Goal: Information Seeking & Learning: Find specific fact

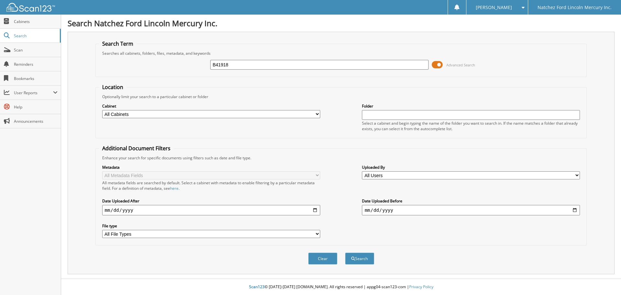
type input "B41918"
click at [345, 252] on button "Search" at bounding box center [359, 258] width 29 height 12
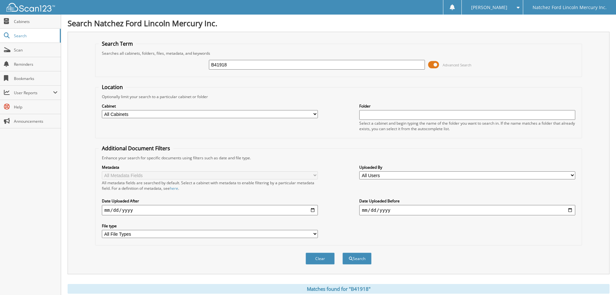
drag, startPoint x: 0, startPoint y: 0, endPoint x: 82, endPoint y: 193, distance: 210.1
click at [82, 193] on div "Search Term Searches all cabinets, folders, files, metadata, and keywords B4191…" at bounding box center [339, 153] width 542 height 242
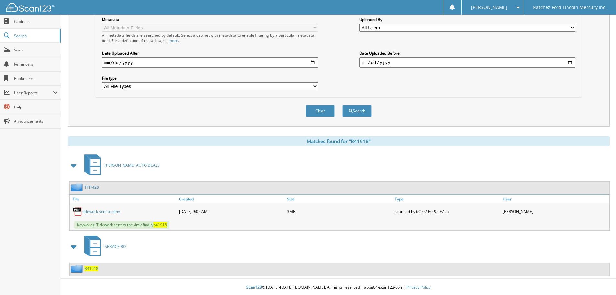
scroll to position [148, 0]
click at [103, 212] on link "titlework sent to dmv" at bounding box center [102, 211] width 38 height 6
click at [20, 37] on span "Search" at bounding box center [35, 36] width 43 height 6
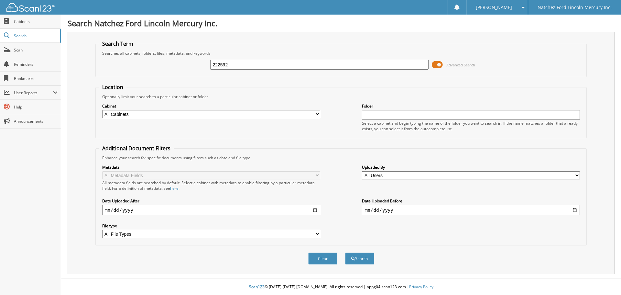
type input "222592"
click at [345, 252] on button "Search" at bounding box center [359, 258] width 29 height 12
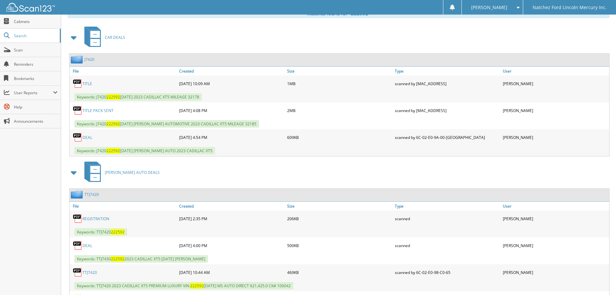
scroll to position [318, 0]
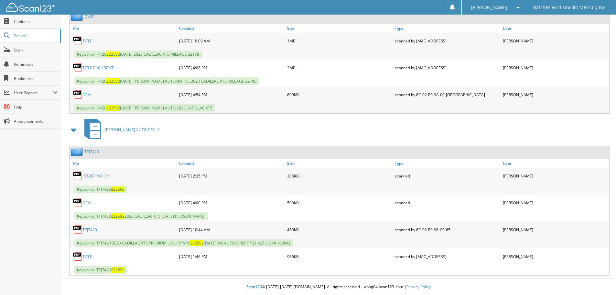
click at [244, 95] on div "TITLE 12-13-2024 10:09 AM 1MB Keywords: J7420 222592 2MB 222592" at bounding box center [340, 73] width 540 height 81
click at [22, 46] on link "Scan" at bounding box center [30, 50] width 61 height 14
